Goal: Obtain resource: Obtain resource

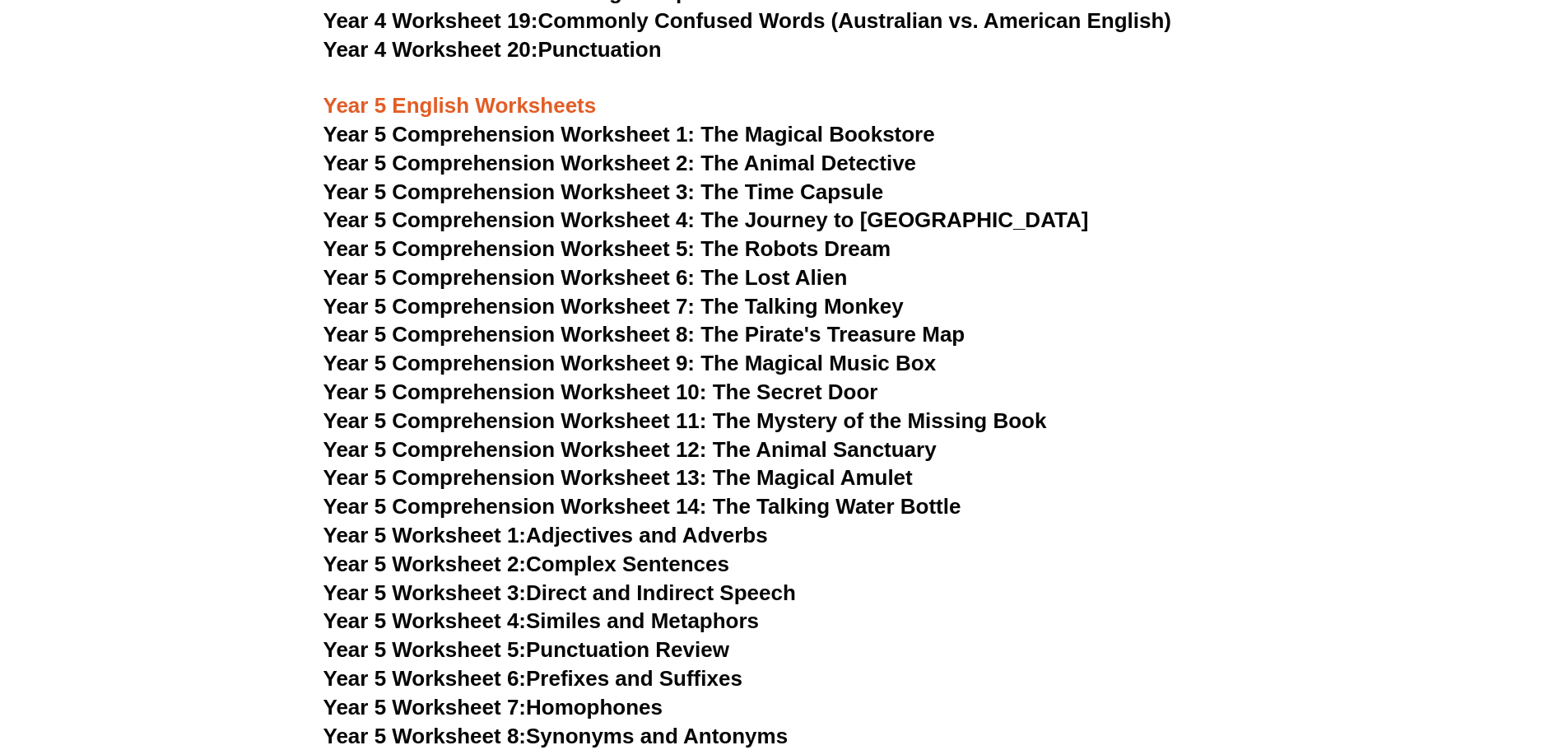
scroll to position [7161, 0]
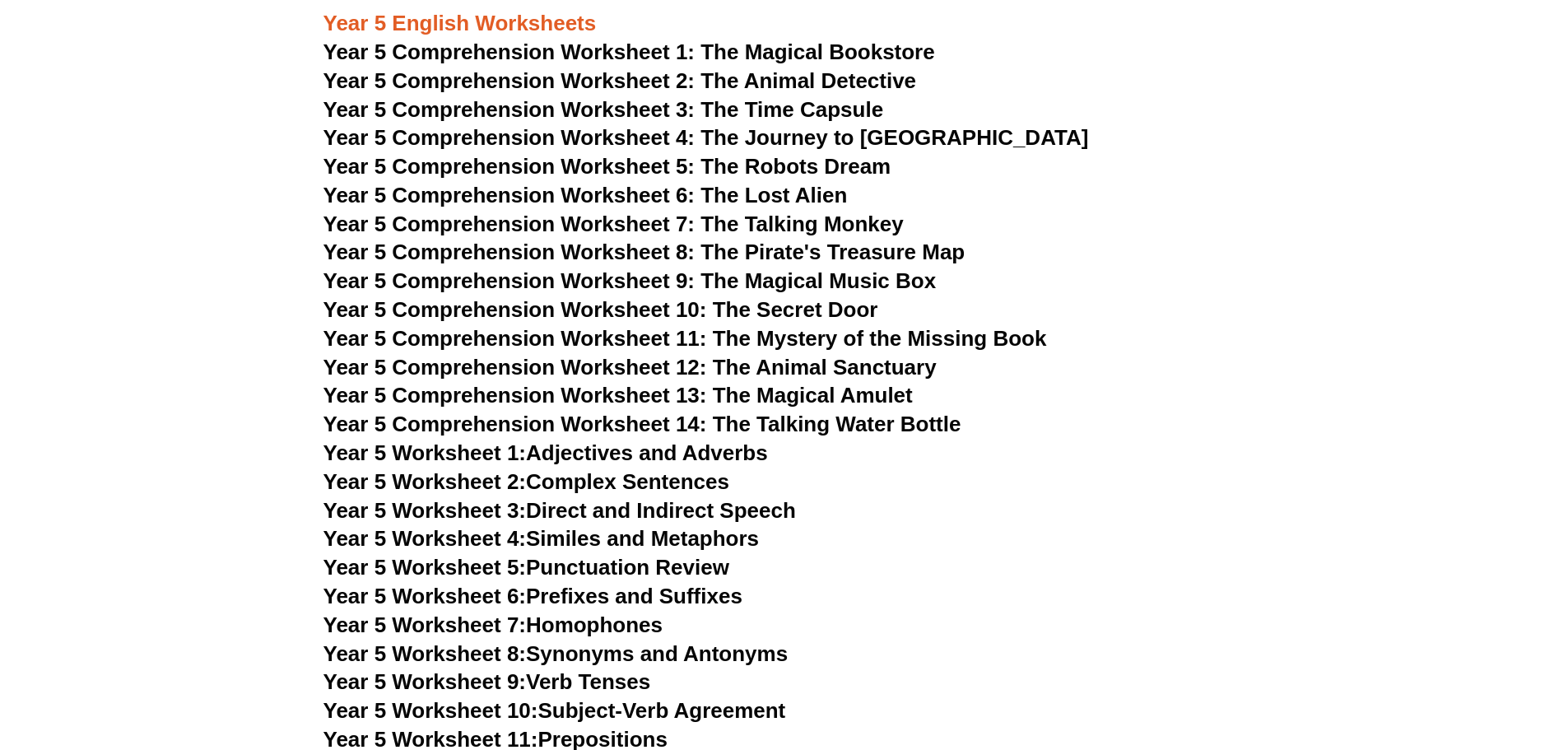
click at [604, 481] on link "Year 5 Worksheet 2: Complex Sentences" at bounding box center [526, 482] width 406 height 25
drag, startPoint x: 484, startPoint y: 511, endPoint x: 496, endPoint y: 498, distance: 17.7
click at [484, 511] on span "Year 5 Worksheet 3:" at bounding box center [425, 510] width 204 height 25
click at [637, 538] on link "Year 5 Worksheet 4: Similes and Metaphors" at bounding box center [541, 538] width 436 height 25
click at [503, 566] on span "Year 5 Worksheet 5:" at bounding box center [425, 567] width 204 height 25
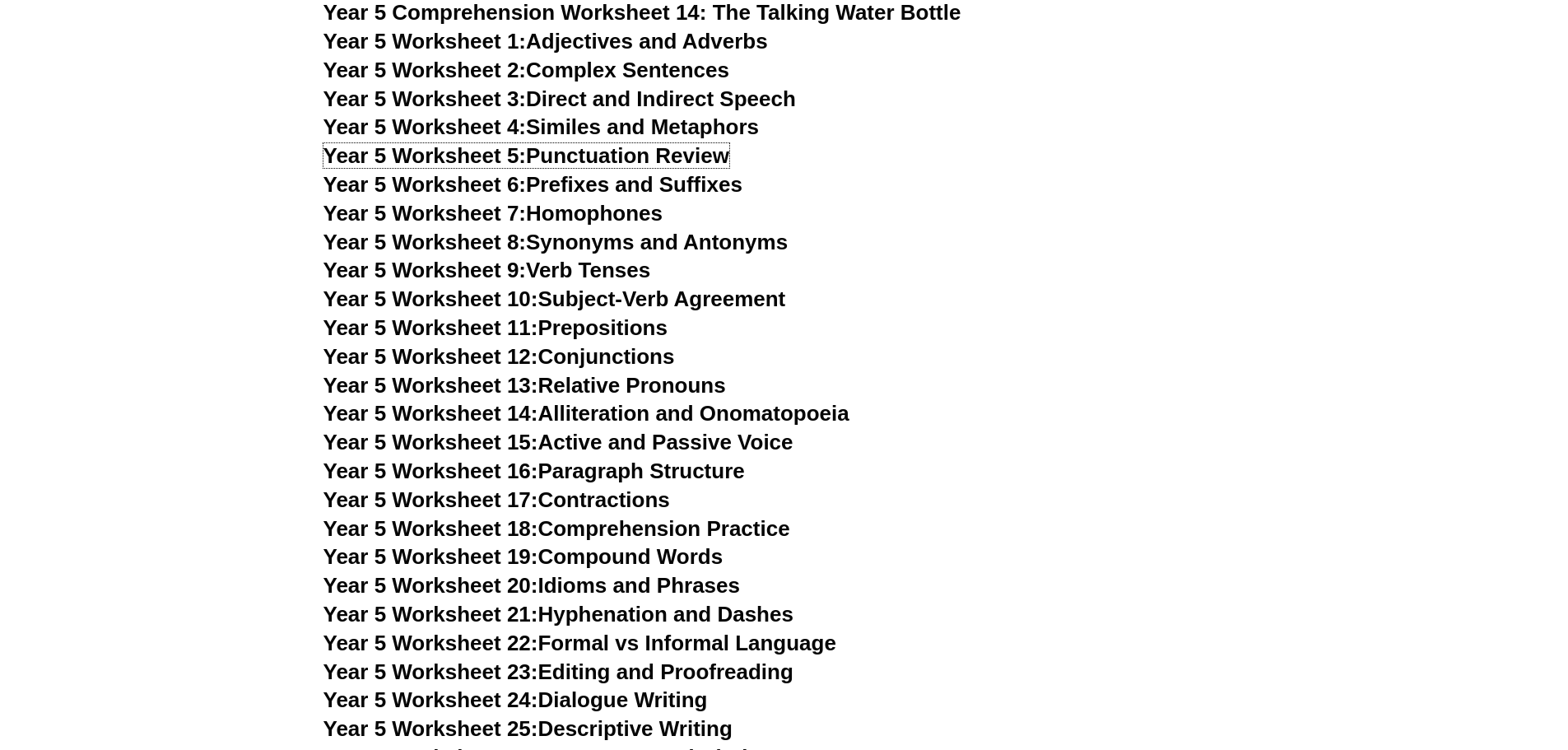
scroll to position [7654, 0]
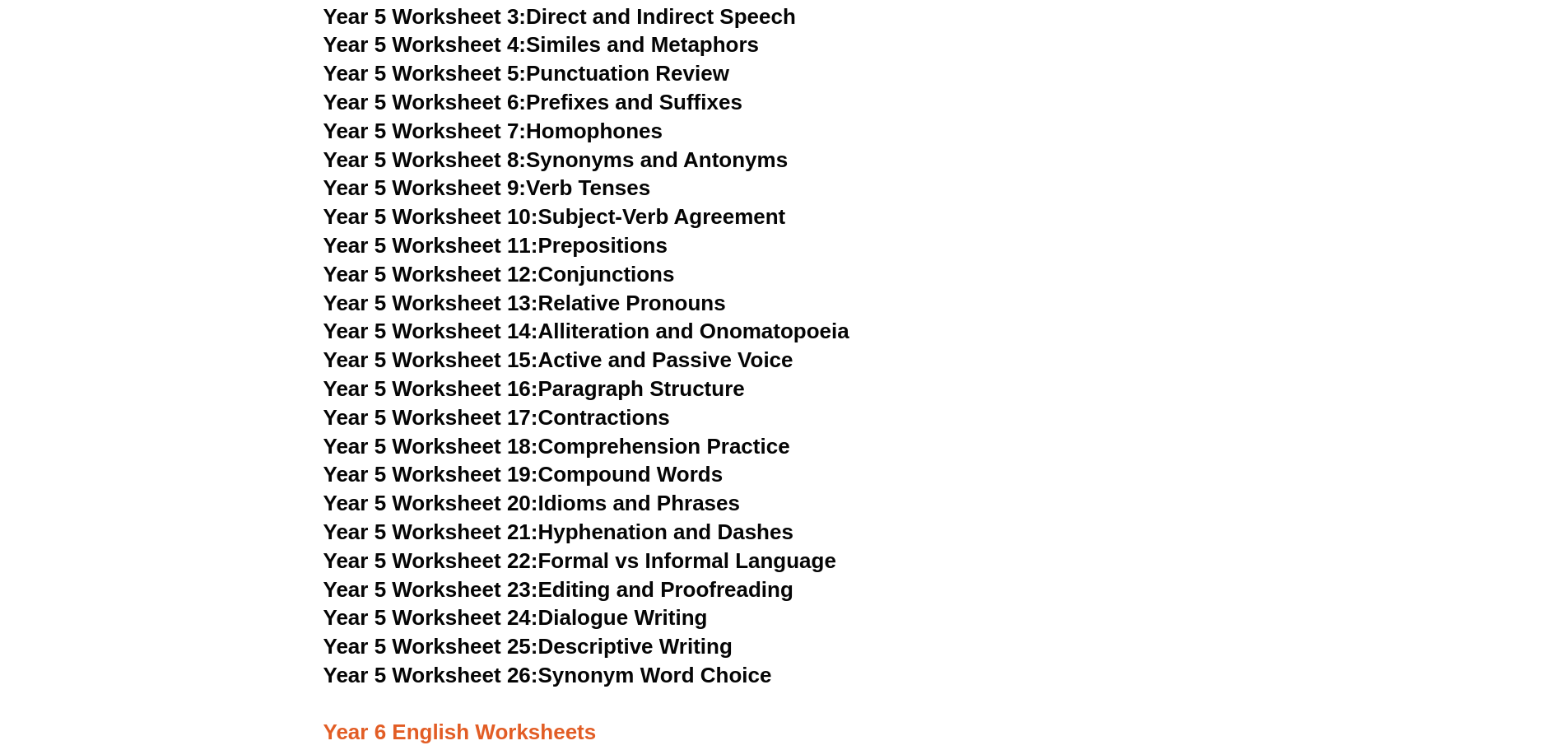
click at [617, 674] on link "Year 5 Worksheet 26: Synonym Word Choice" at bounding box center [547, 675] width 449 height 25
click at [577, 558] on link "Year 5 Worksheet 22: Formal vs Informal Language" at bounding box center [579, 561] width 513 height 25
click at [546, 447] on link "Year 5 Worksheet 18: Comprehension Practice" at bounding box center [556, 446] width 467 height 25
click at [621, 303] on link "Year 5 Worksheet 13: Relative Pronouns" at bounding box center [524, 303] width 403 height 25
click at [567, 244] on link "Year 5 Worksheet 11: Prepositions" at bounding box center [495, 245] width 344 height 25
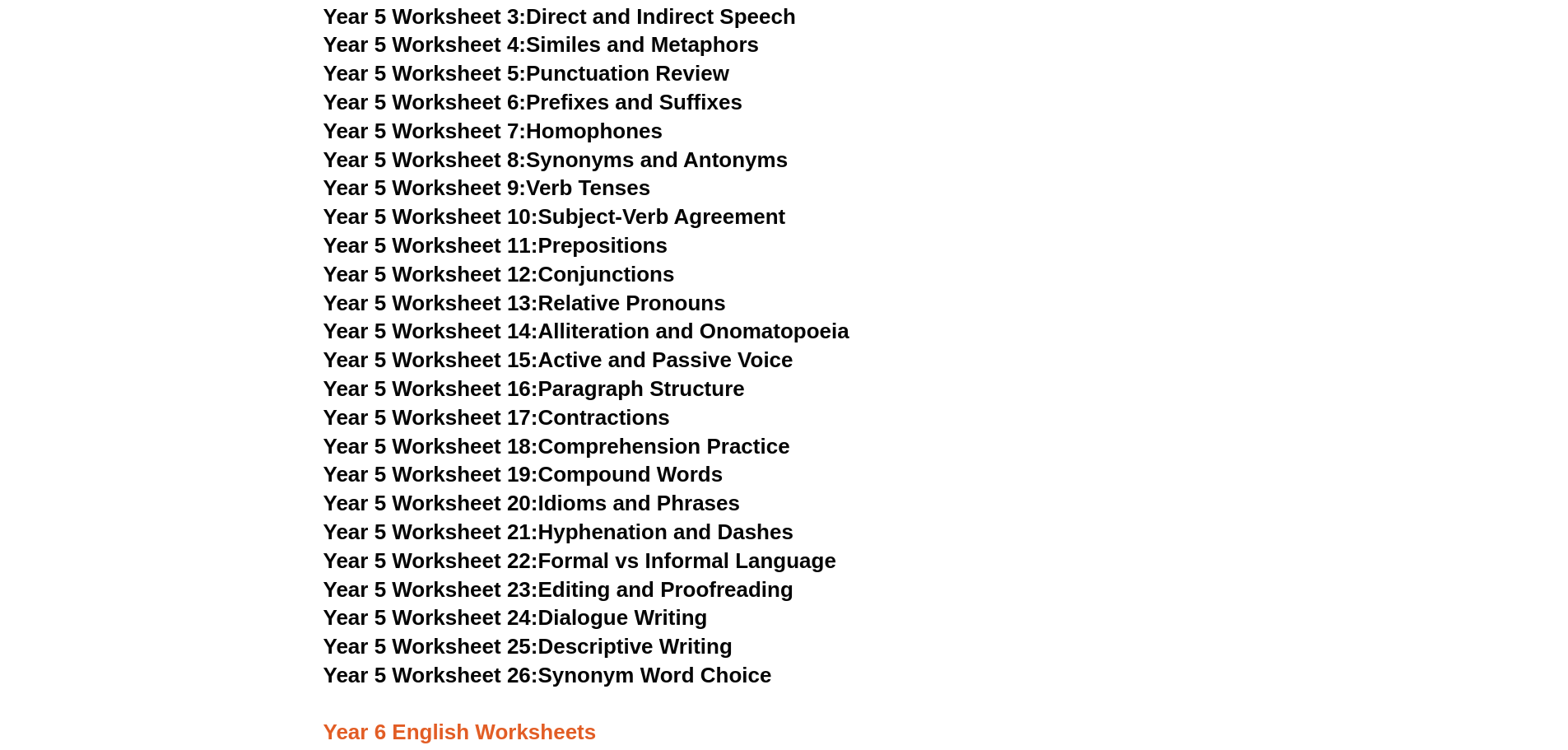
click at [566, 134] on link "Year 5 Worksheet 7: Homophones" at bounding box center [493, 131] width 340 height 25
